Goal: Find specific page/section: Find specific page/section

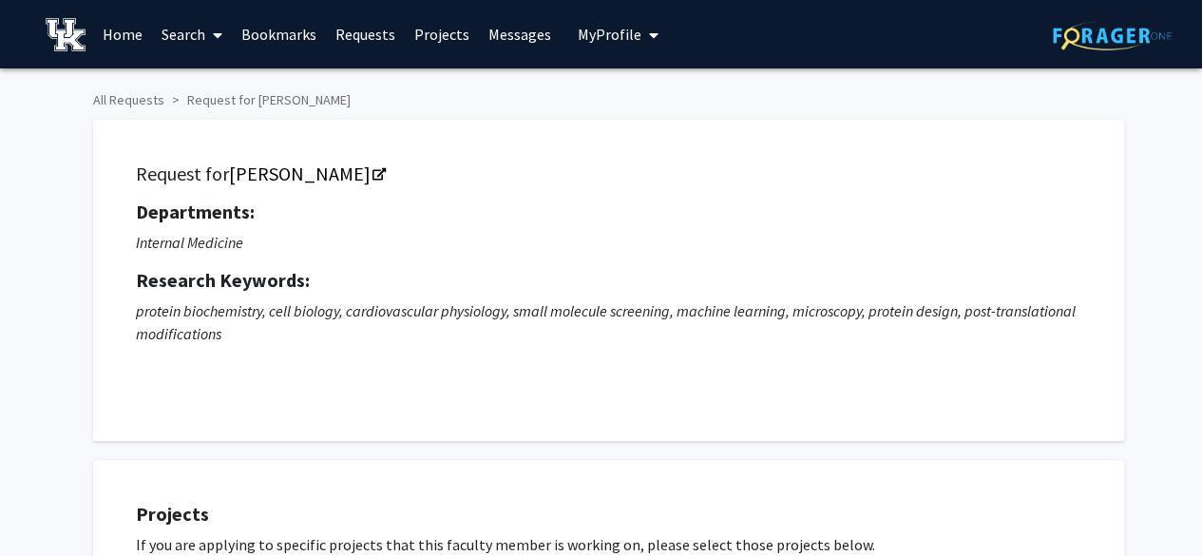
click at [291, 35] on link "Bookmarks" at bounding box center [279, 34] width 94 height 67
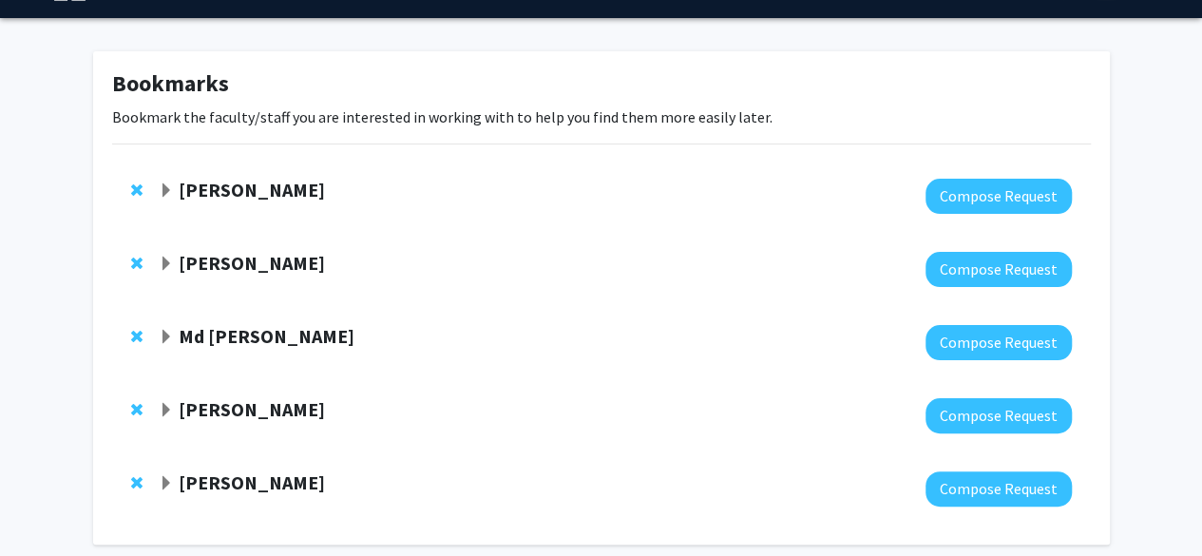
scroll to position [138, 0]
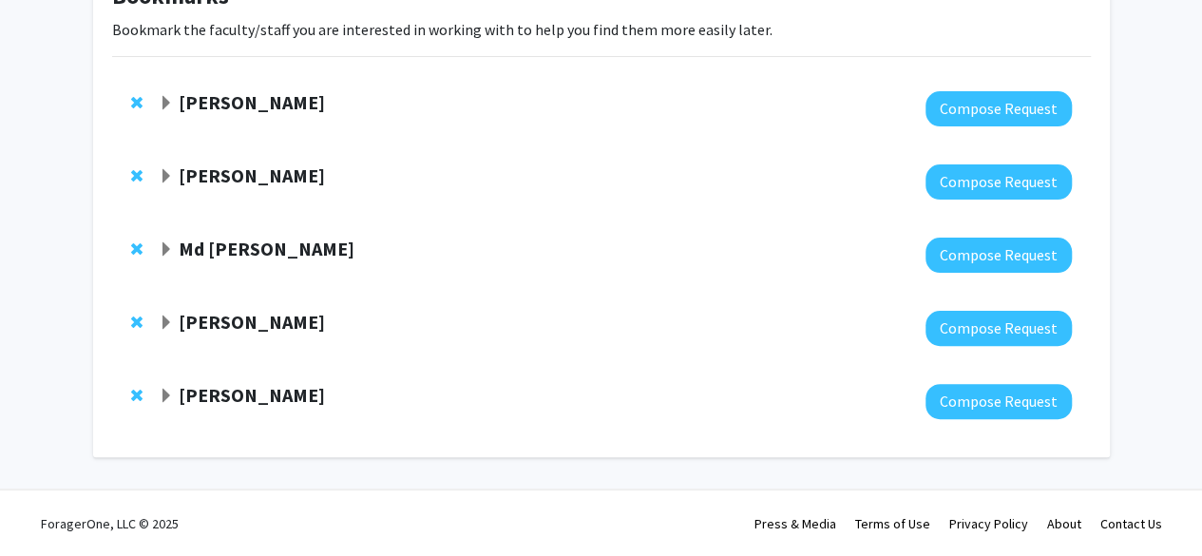
click at [245, 403] on strong "[PERSON_NAME]" at bounding box center [252, 395] width 146 height 24
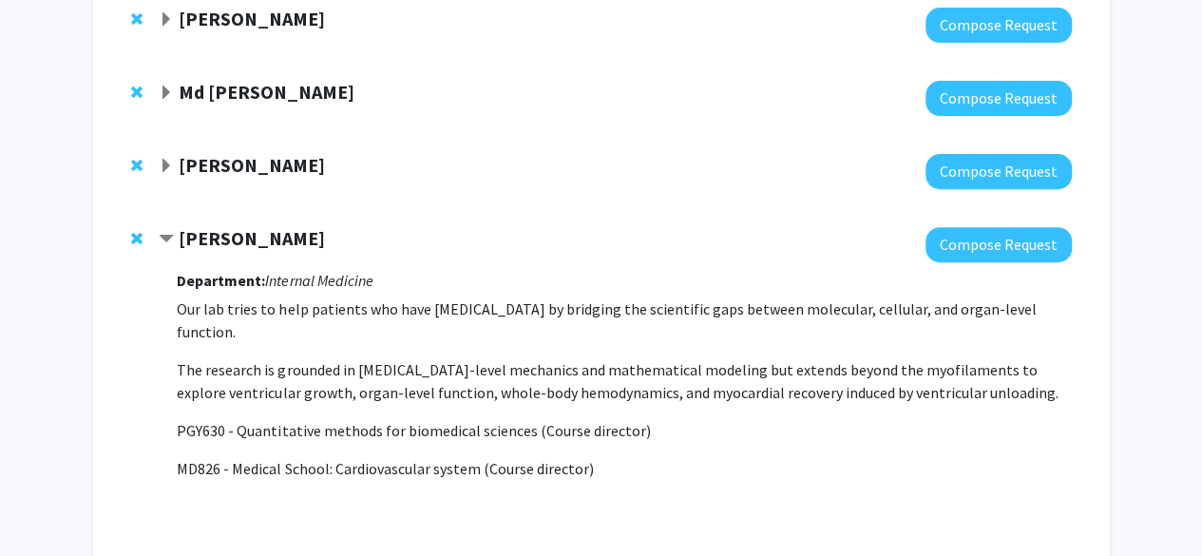
scroll to position [294, 0]
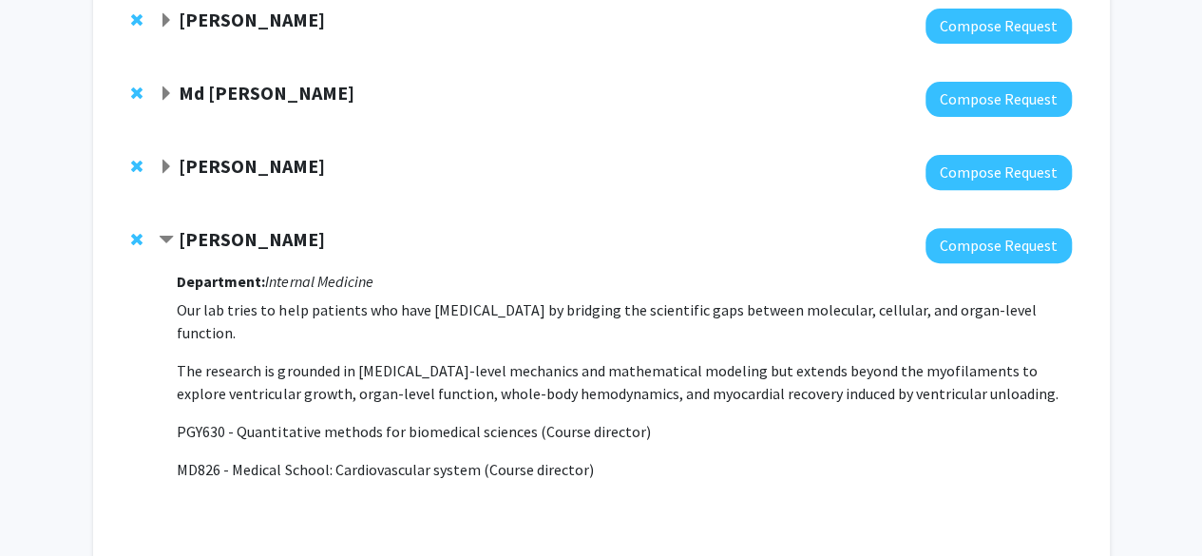
click at [271, 161] on strong "[PERSON_NAME]" at bounding box center [252, 166] width 146 height 24
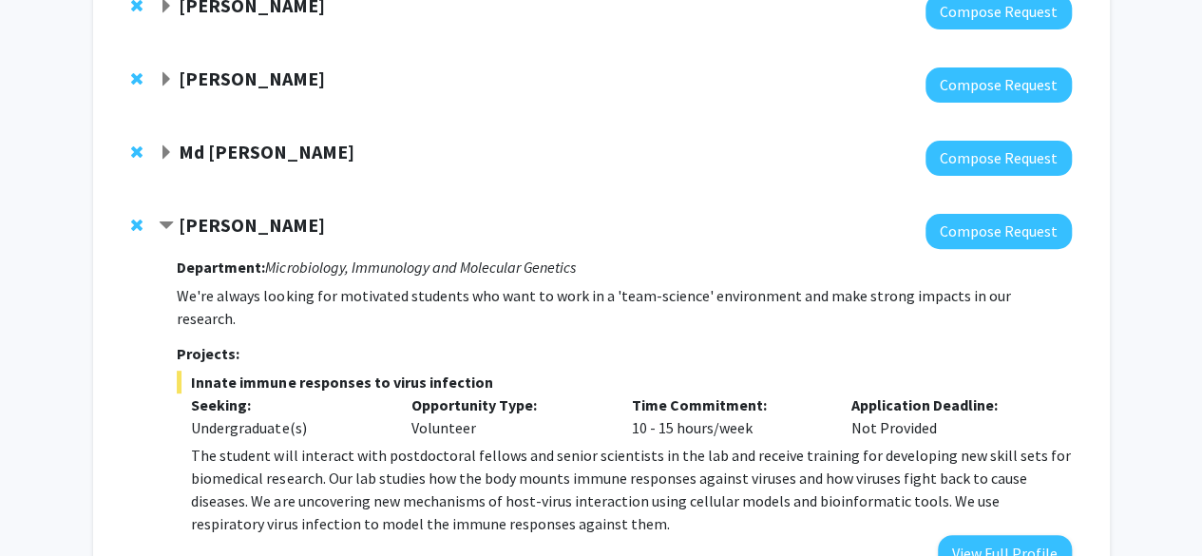
click at [246, 152] on strong "Md [PERSON_NAME]" at bounding box center [267, 152] width 176 height 24
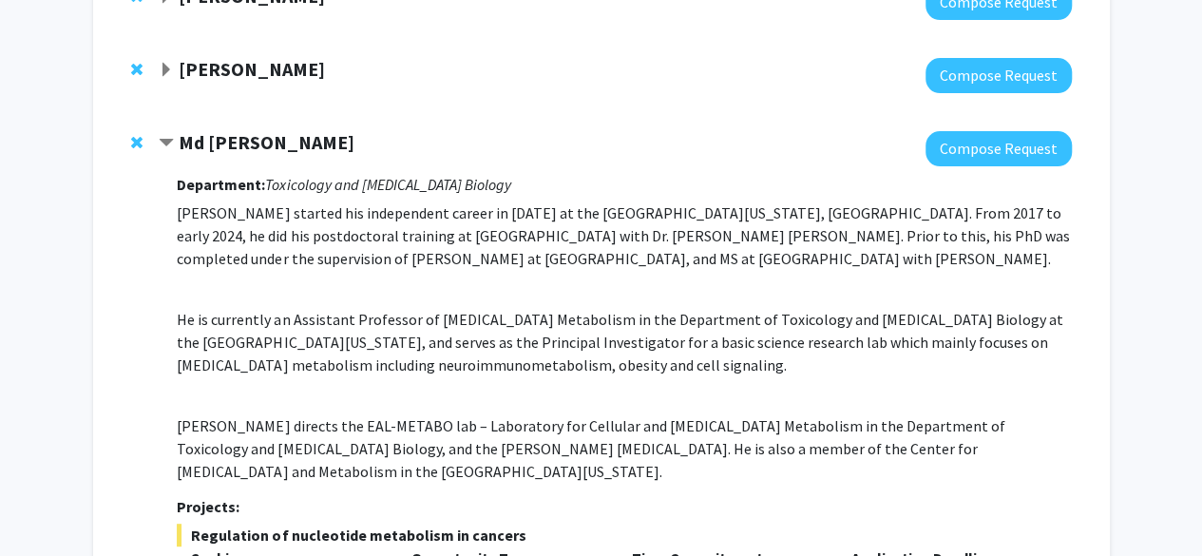
scroll to position [219, 0]
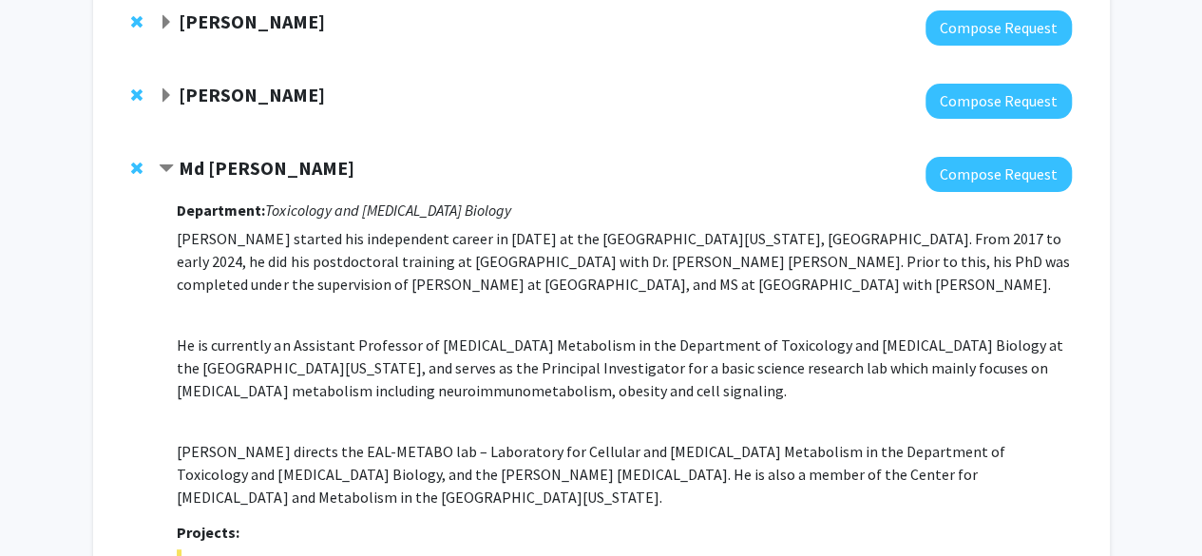
click at [302, 96] on strong "[PERSON_NAME]" at bounding box center [252, 95] width 146 height 24
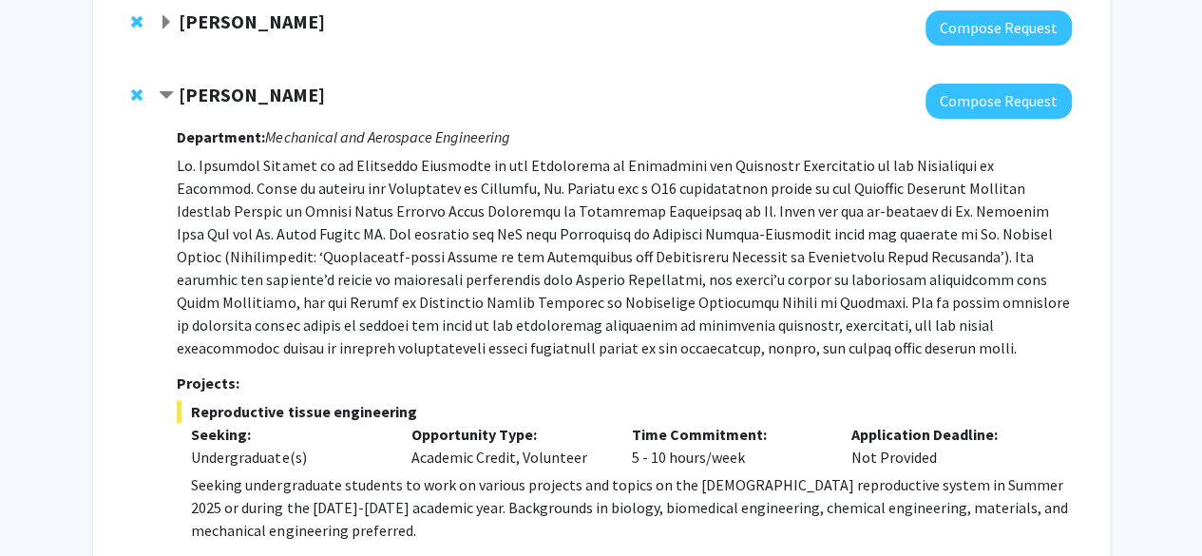
click at [297, 38] on div at bounding box center [615, 27] width 913 height 35
click at [325, 28] on strong "[PERSON_NAME]" at bounding box center [252, 22] width 146 height 24
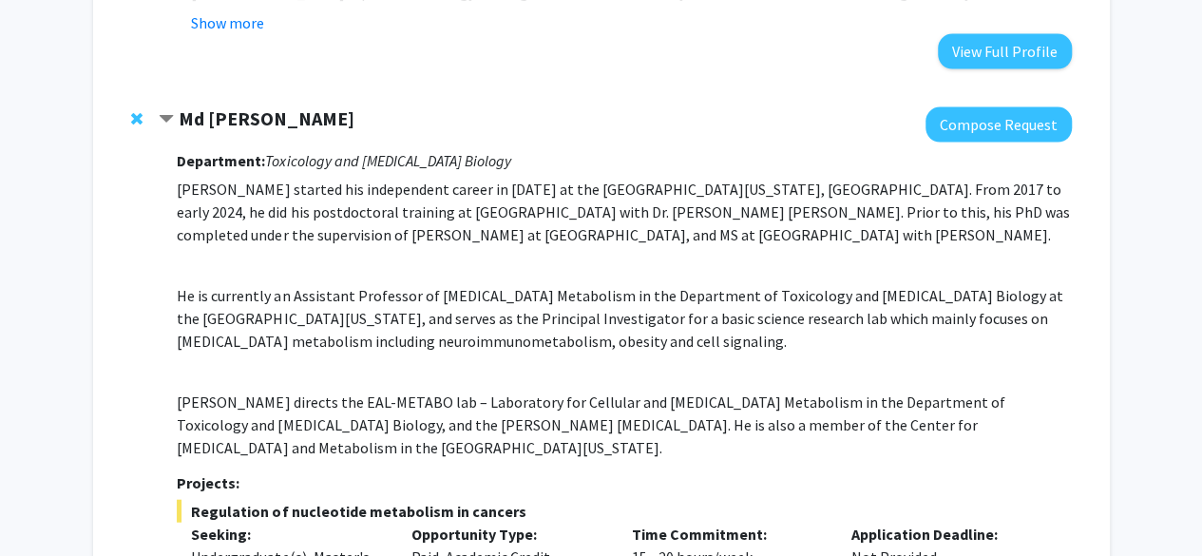
scroll to position [1977, 0]
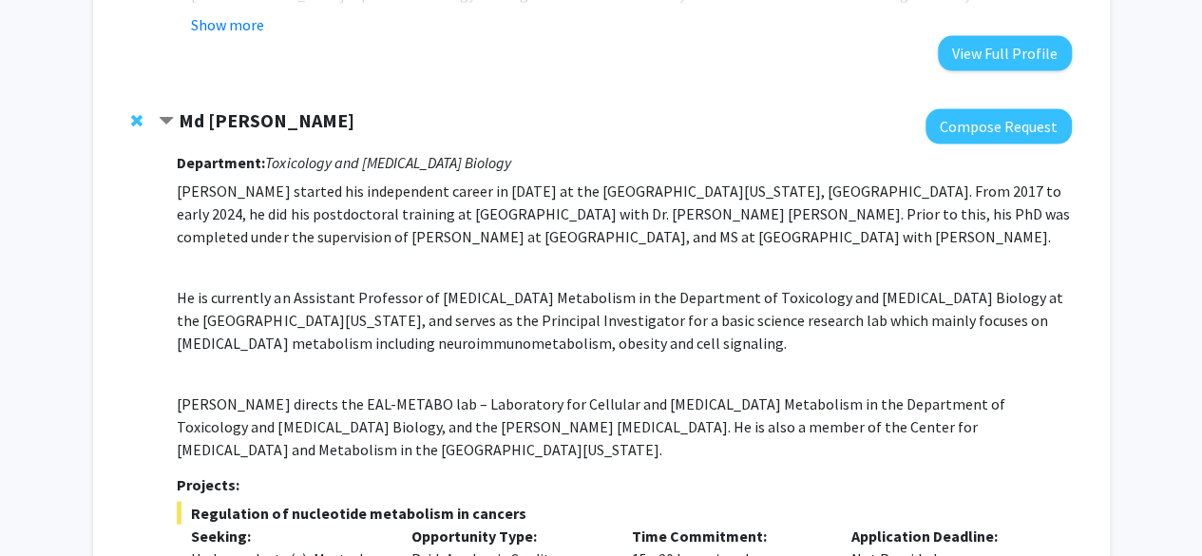
click at [136, 121] on span "Remove Md Eunus Ali from bookmarks" at bounding box center [136, 120] width 11 height 15
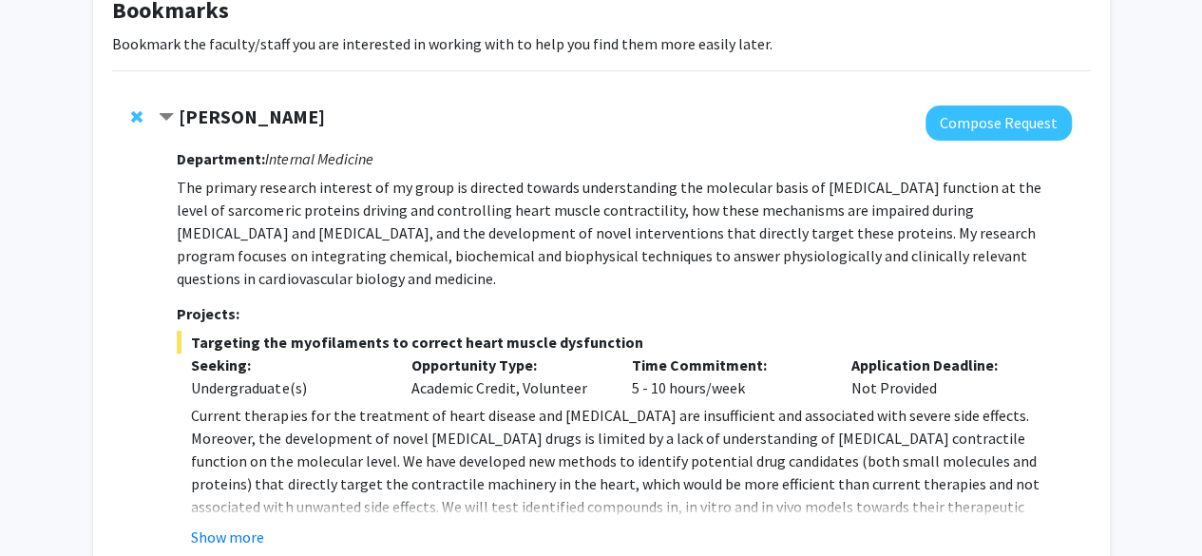
scroll to position [123, 0]
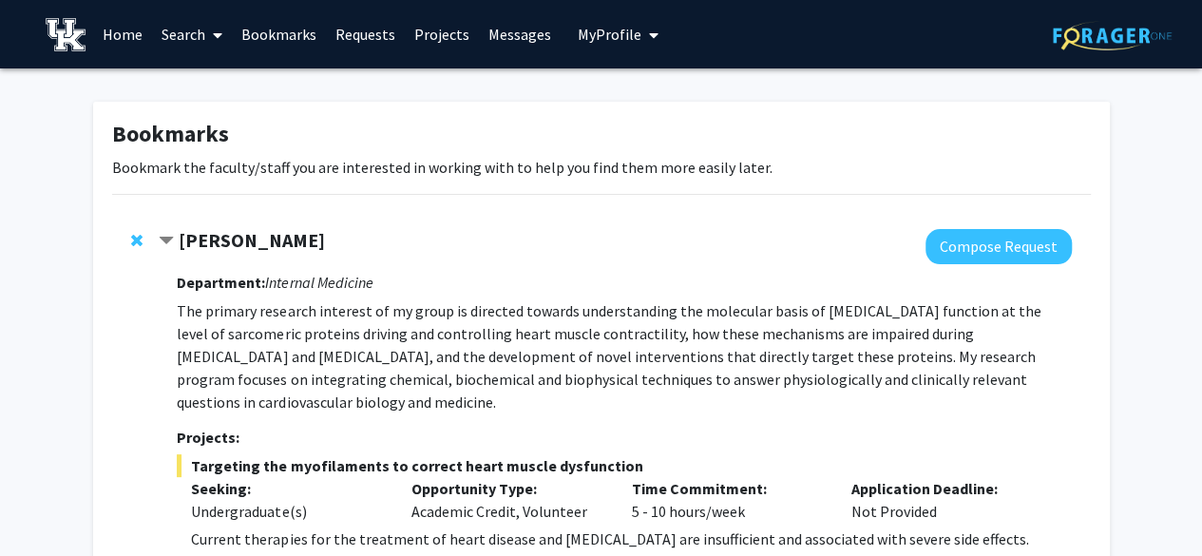
click at [599, 43] on span "My Profile" at bounding box center [610, 34] width 64 height 19
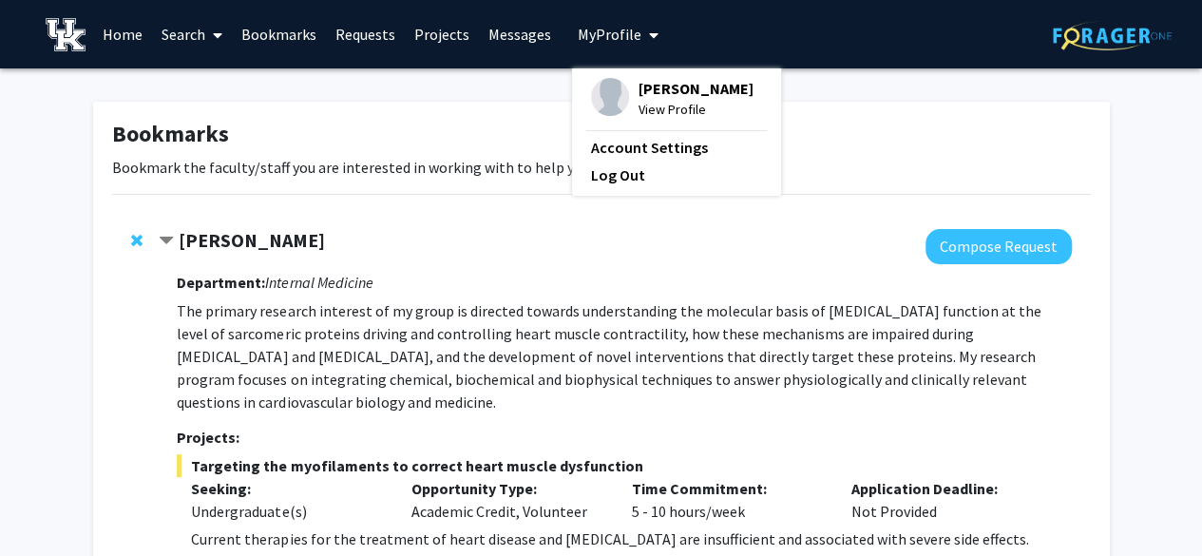
click at [644, 104] on span "View Profile" at bounding box center [696, 109] width 115 height 21
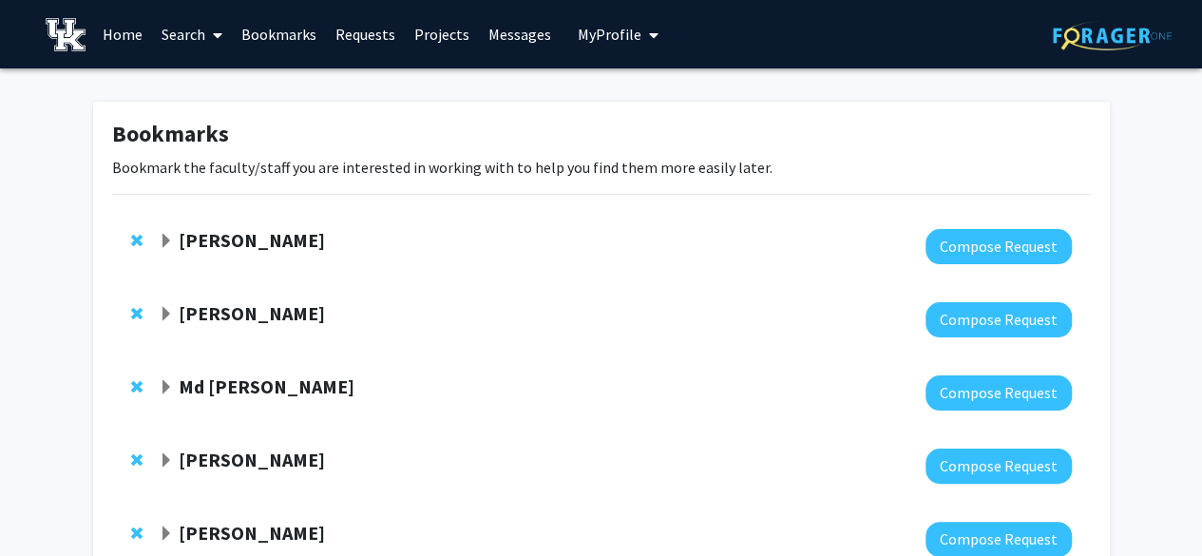
click at [603, 41] on span "My Profile" at bounding box center [610, 34] width 64 height 19
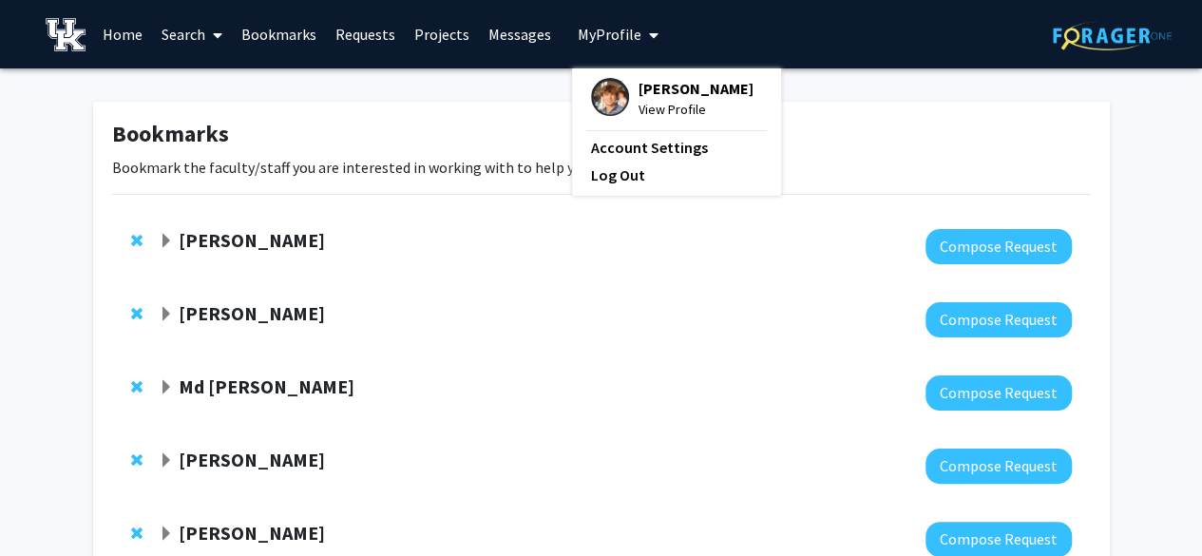
click at [683, 113] on span "View Profile" at bounding box center [696, 109] width 115 height 21
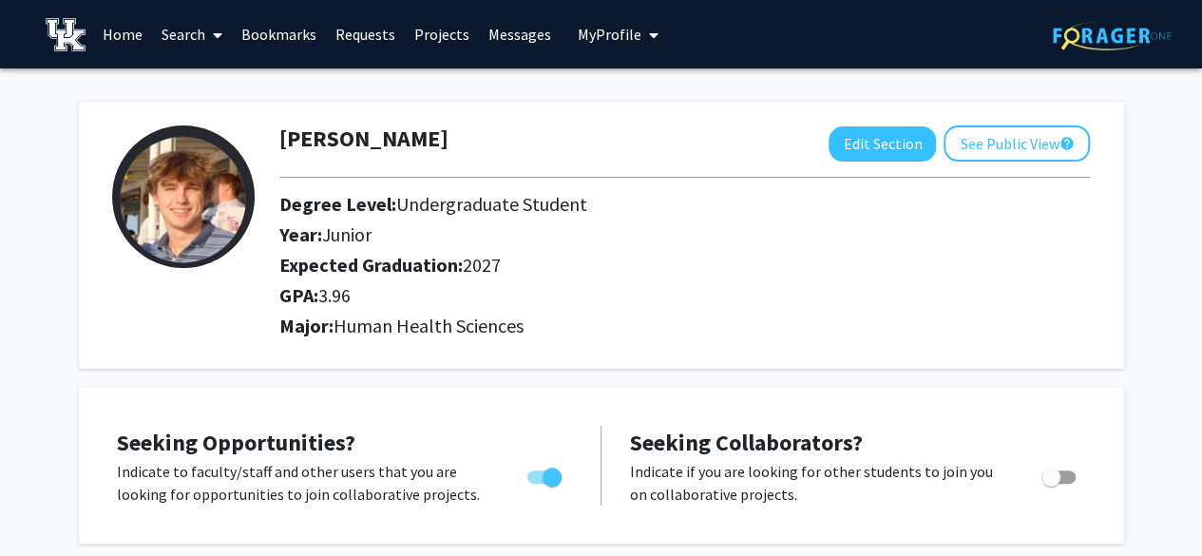
click at [297, 24] on link "Bookmarks" at bounding box center [279, 34] width 94 height 67
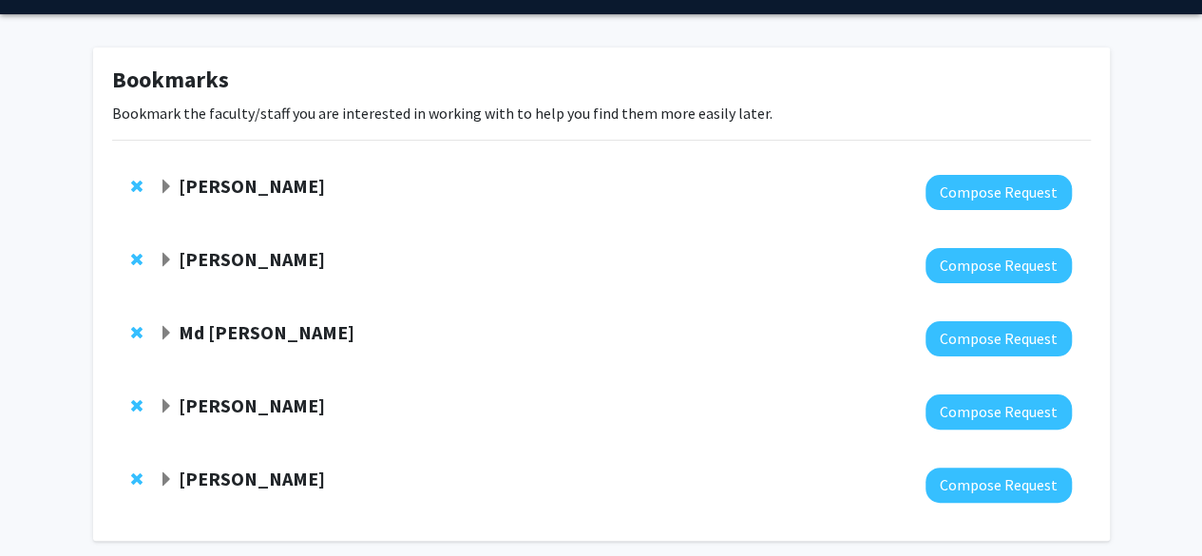
scroll to position [89, 0]
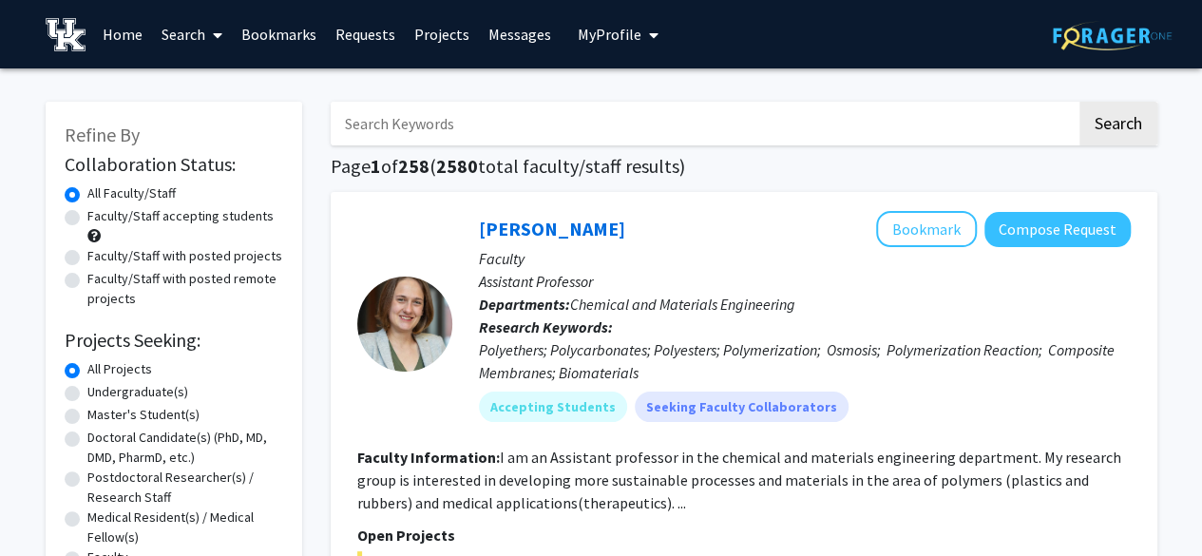
click at [176, 31] on link "Search" at bounding box center [192, 34] width 80 height 67
click at [200, 88] on span "Faculty/Staff" at bounding box center [222, 87] width 140 height 38
click at [436, 113] on input "Search Keywords" at bounding box center [704, 124] width 746 height 44
type input "thomas kamp"
